Goal: Find specific page/section: Find specific page/section

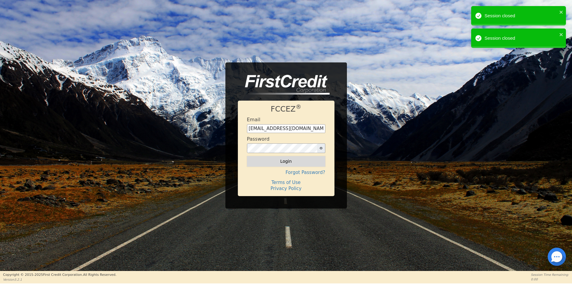
click at [286, 162] on button "Login" at bounding box center [286, 161] width 78 height 10
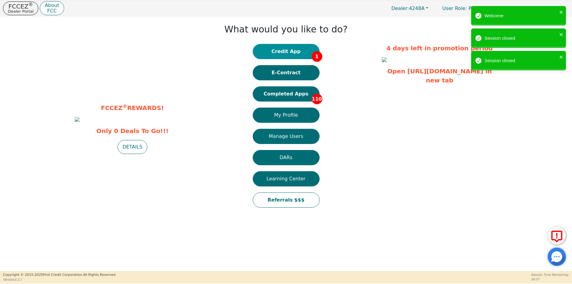
click at [288, 51] on button "Credit App 1" at bounding box center [286, 51] width 67 height 15
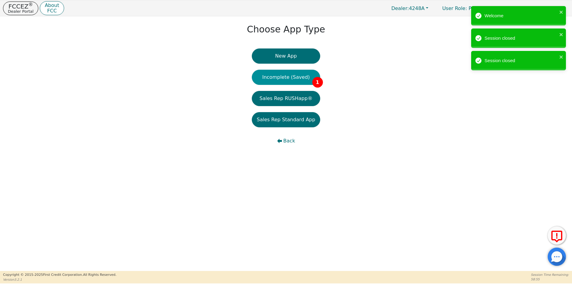
click at [278, 79] on button "Incomplete (Saved) 1" at bounding box center [286, 77] width 68 height 15
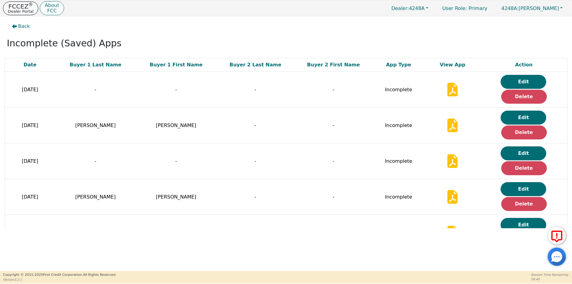
click at [19, 9] on p "Dealer Portal" at bounding box center [21, 11] width 26 height 4
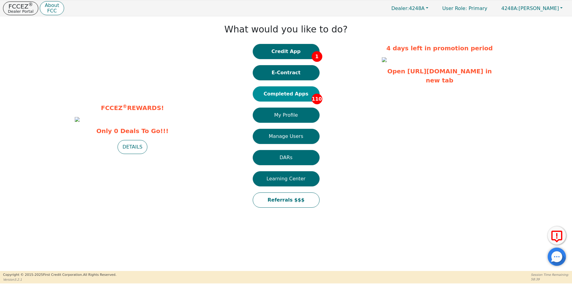
click at [287, 95] on button "Completed Apps 110" at bounding box center [286, 94] width 67 height 15
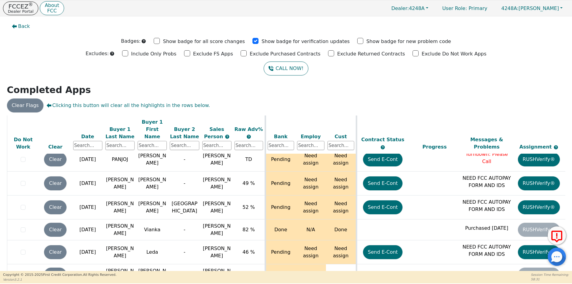
scroll to position [2480, 0]
